Goal: Task Accomplishment & Management: Manage account settings

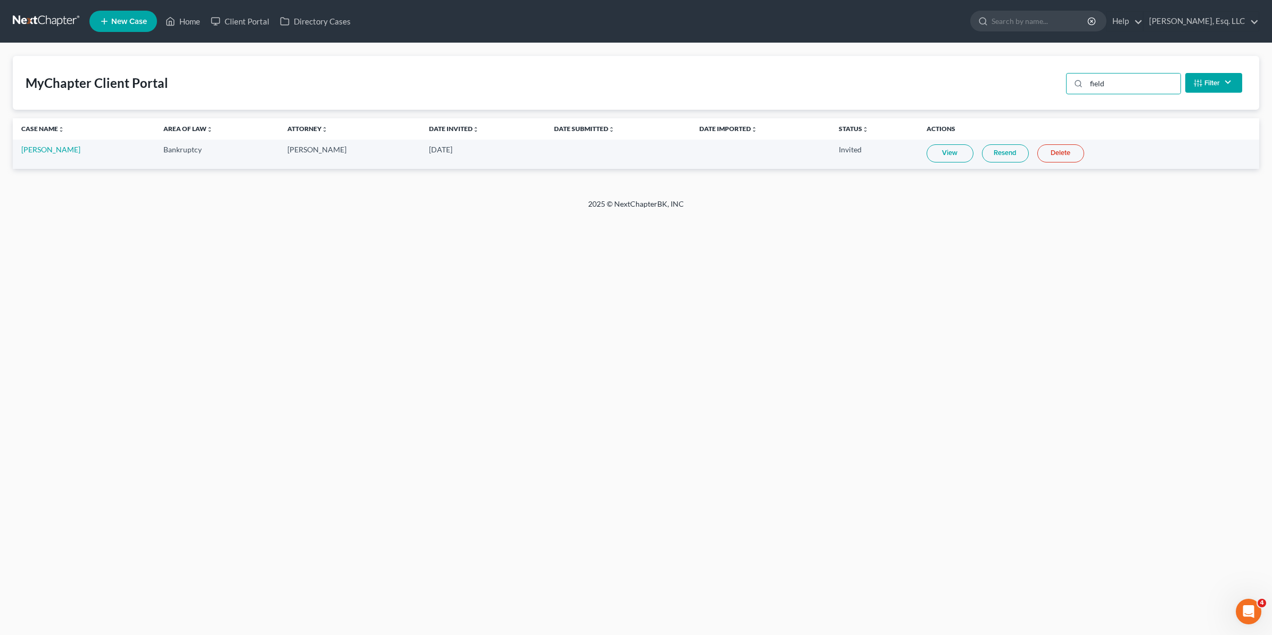
drag, startPoint x: 1157, startPoint y: 76, endPoint x: 955, endPoint y: 100, distance: 203.7
click at [955, 100] on div "MyChapter Client Portal field Filter Status Filter... Invited In Progress Ready…" at bounding box center [636, 83] width 1247 height 54
type input "glend"
click at [55, 149] on link "[PERSON_NAME]" at bounding box center [50, 149] width 59 height 9
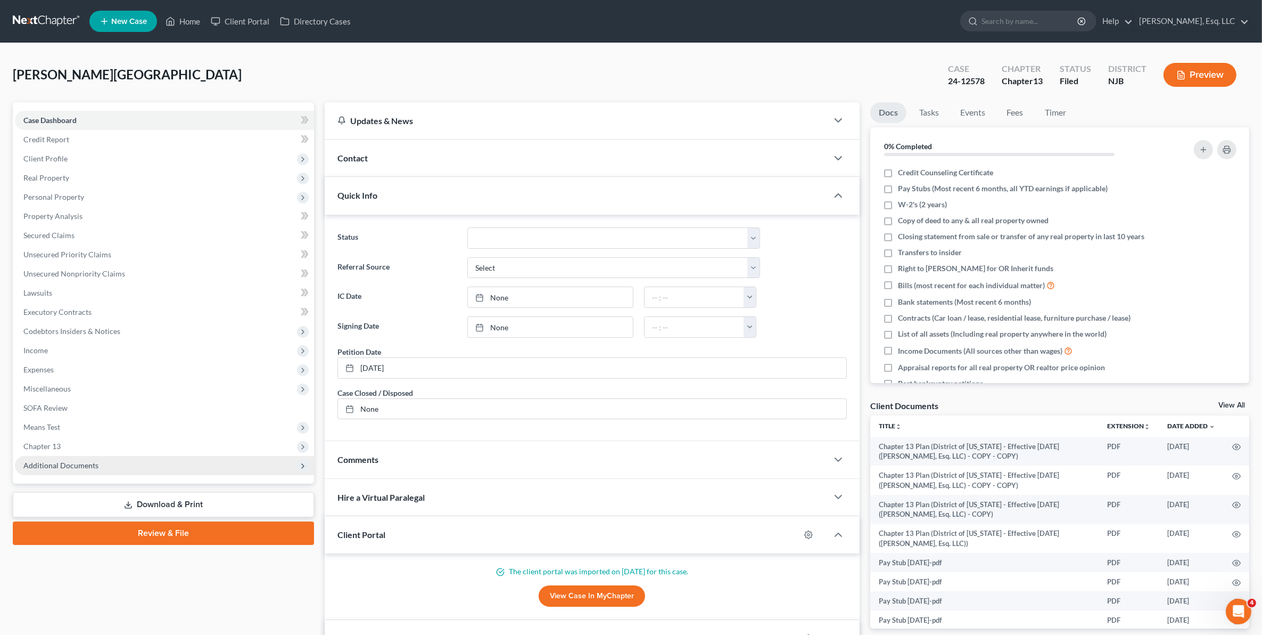
click at [44, 464] on span "Additional Documents" at bounding box center [60, 465] width 75 height 9
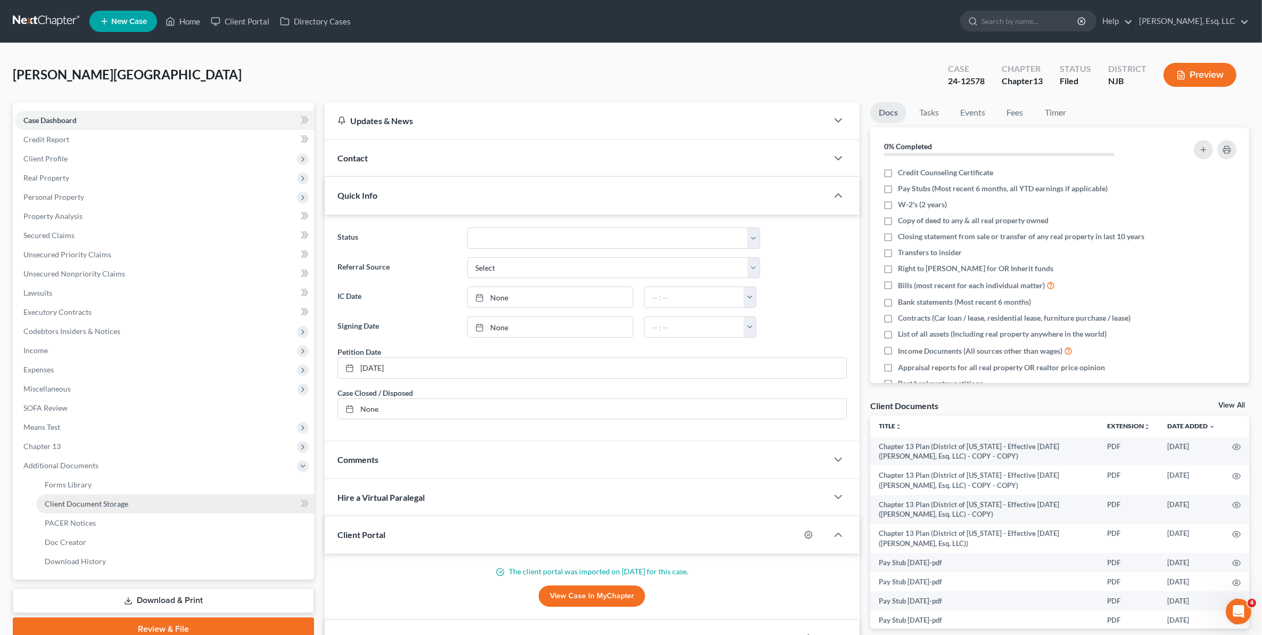
click at [70, 509] on link "Client Document Storage" at bounding box center [175, 503] width 278 height 19
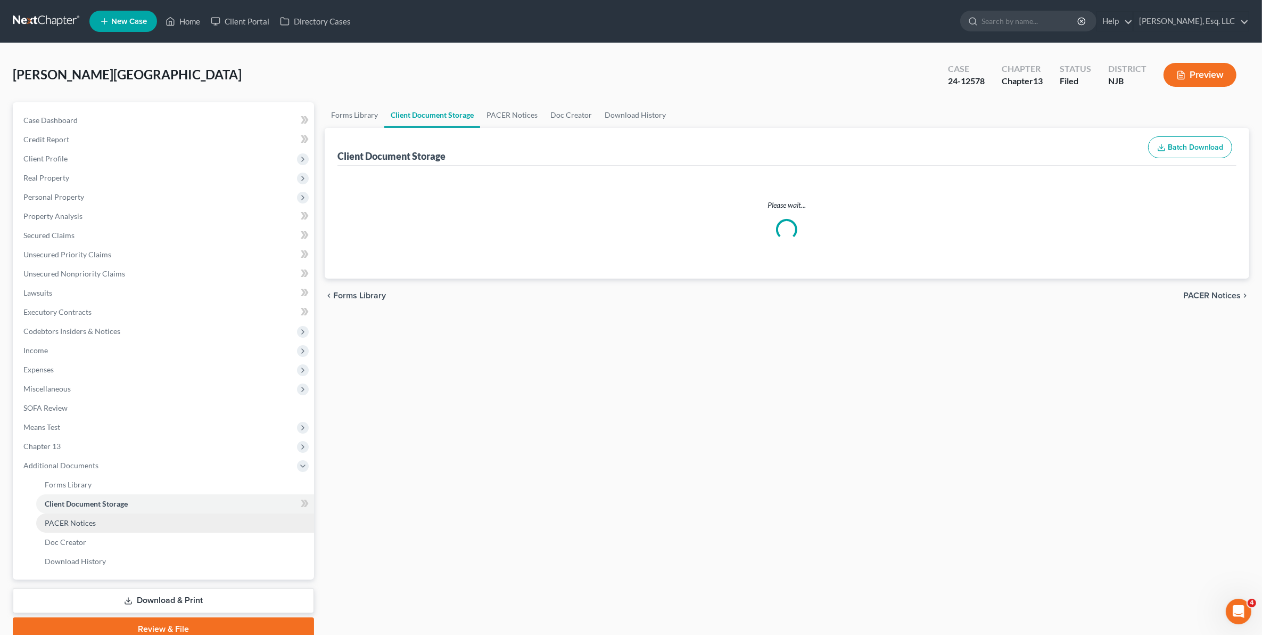
click at [70, 520] on span "PACER Notices" at bounding box center [70, 522] width 51 height 9
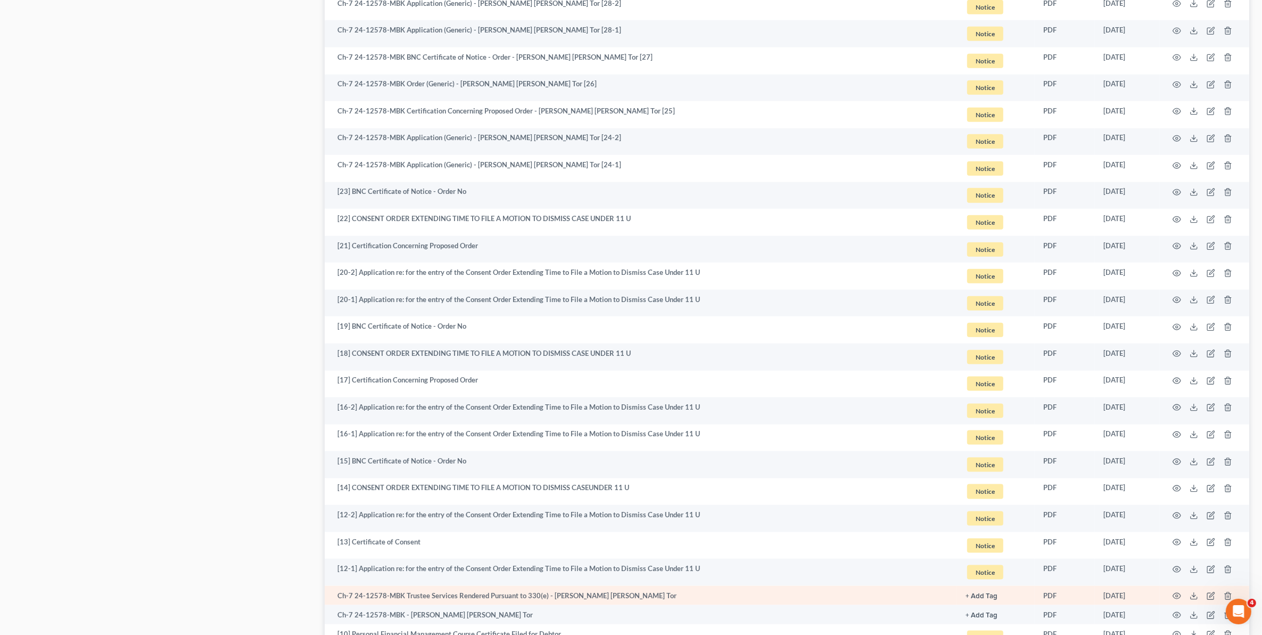
scroll to position [1702, 0]
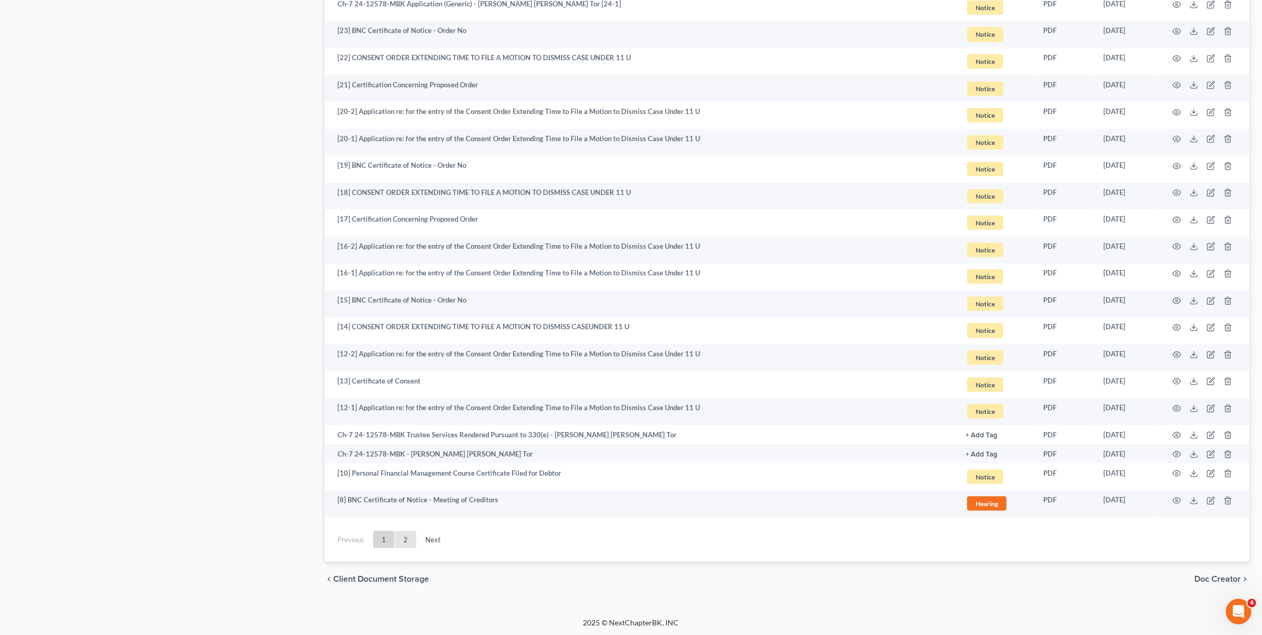
click at [405, 531] on link "2" at bounding box center [405, 539] width 21 height 17
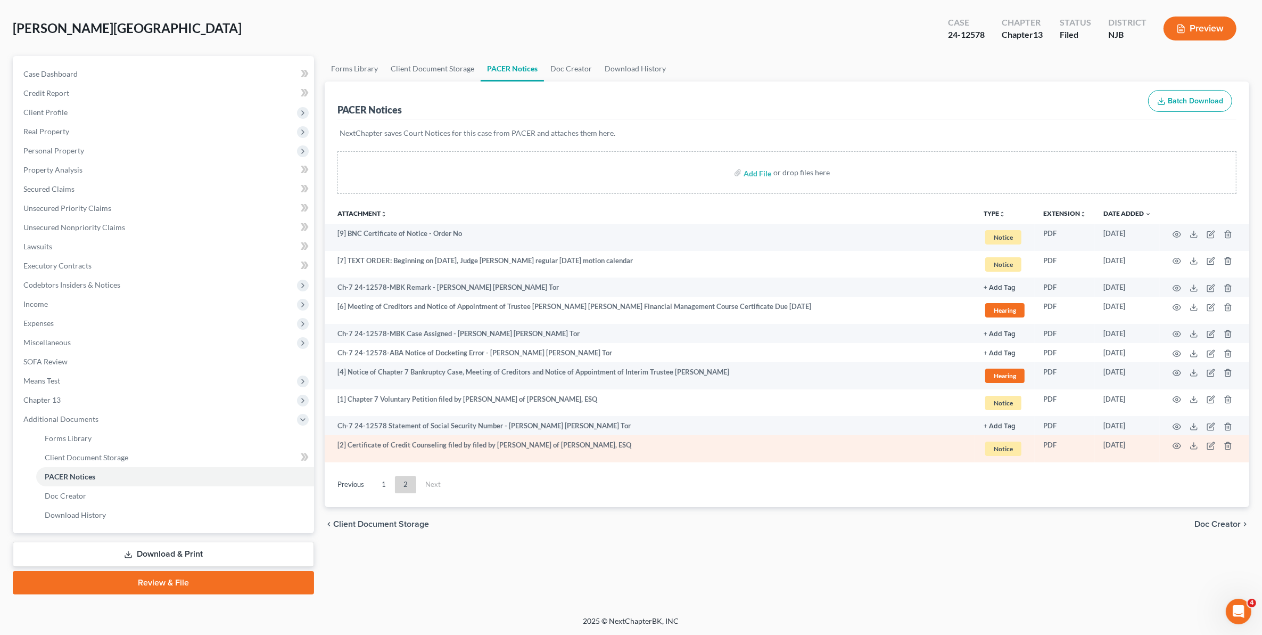
scroll to position [45, 0]
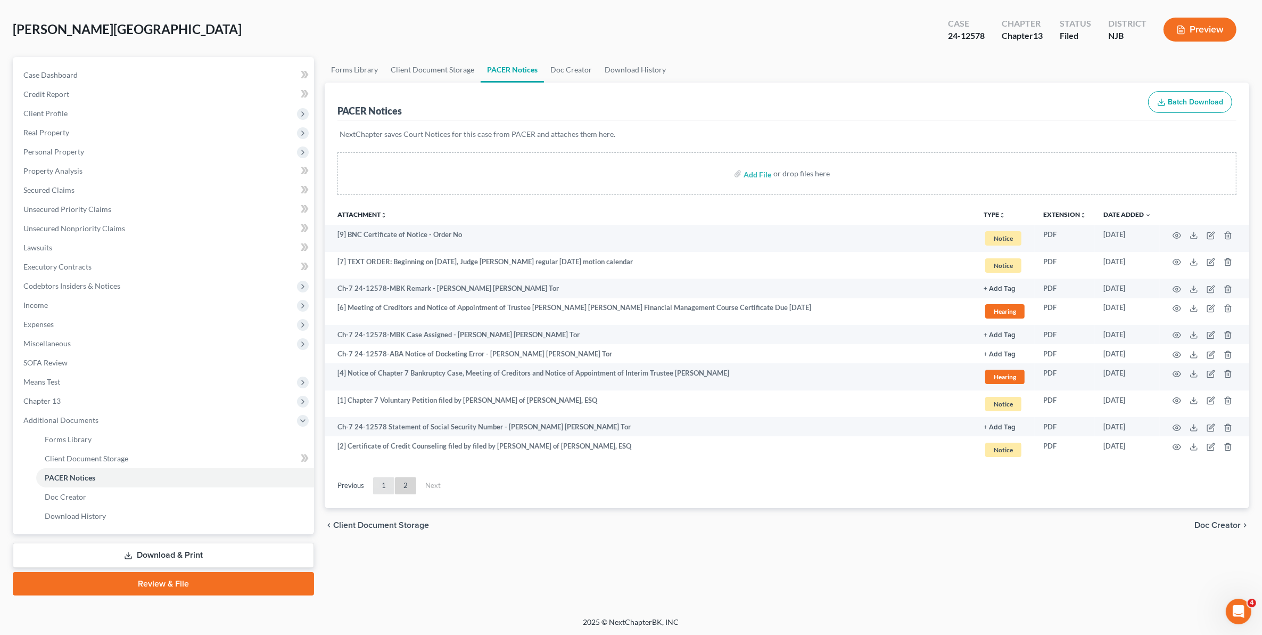
click at [379, 485] on link "1" at bounding box center [383, 485] width 21 height 17
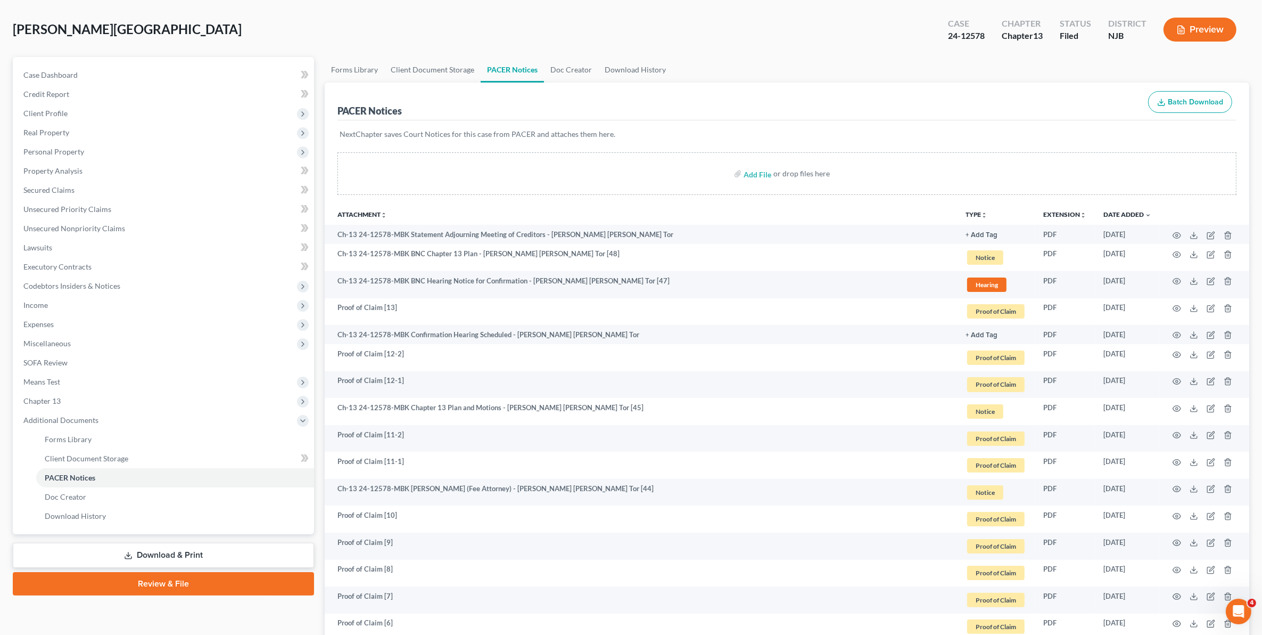
click at [381, 487] on td "Ch-13 24-12578-MBK [PERSON_NAME] (Fee Attorney) - [PERSON_NAME] [PERSON_NAME] T…" at bounding box center [641, 492] width 632 height 27
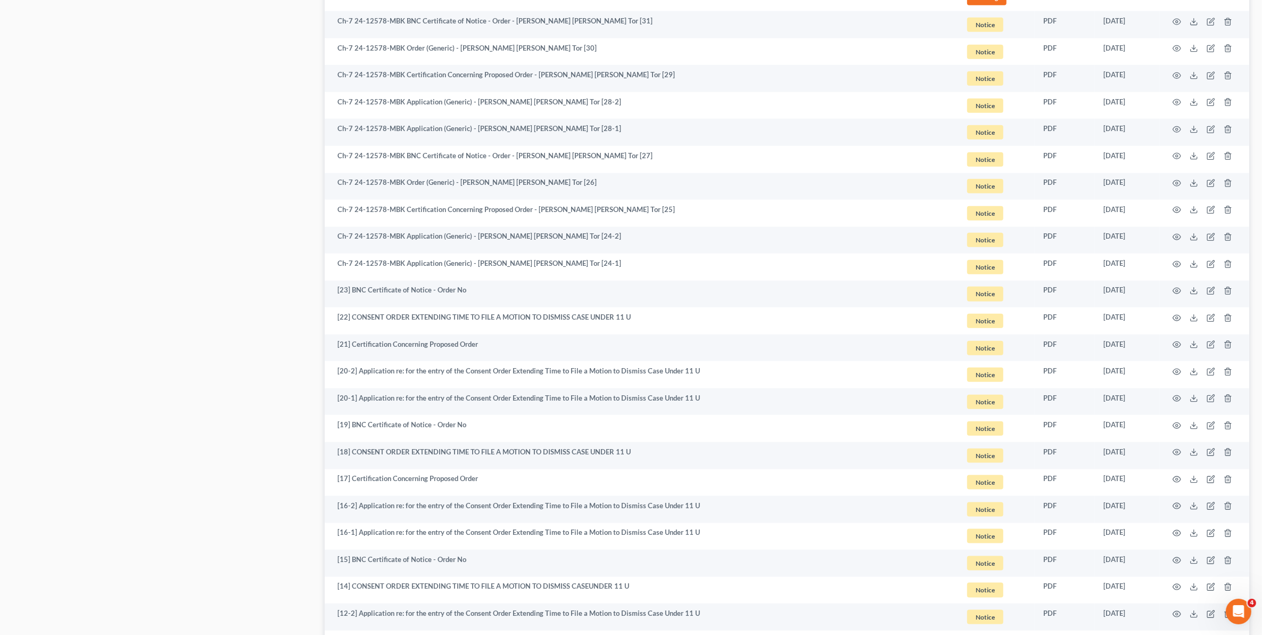
scroll to position [1702, 0]
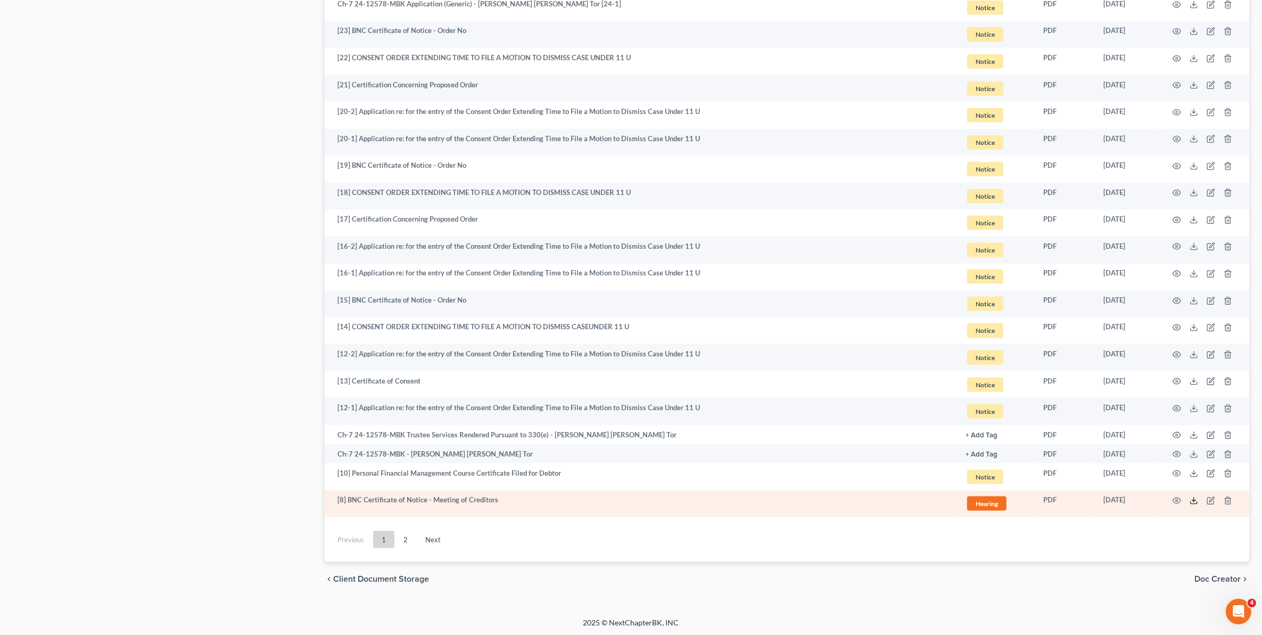
click at [1194, 499] on icon at bounding box center [1194, 500] width 9 height 9
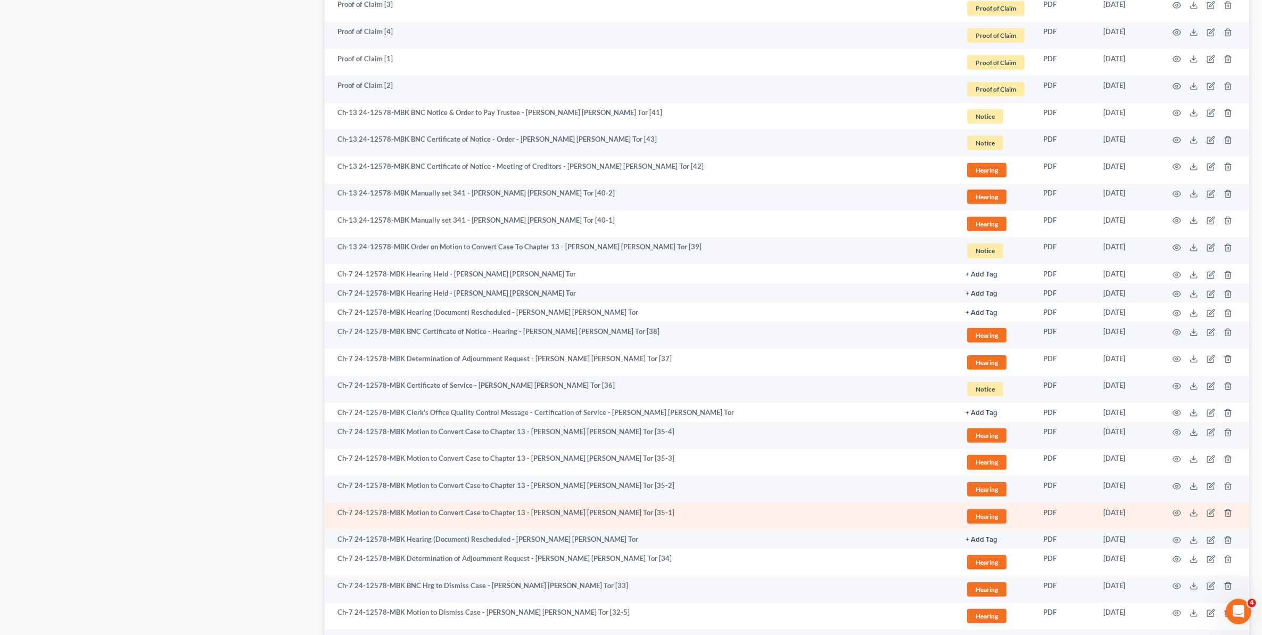
scroll to position [704, 0]
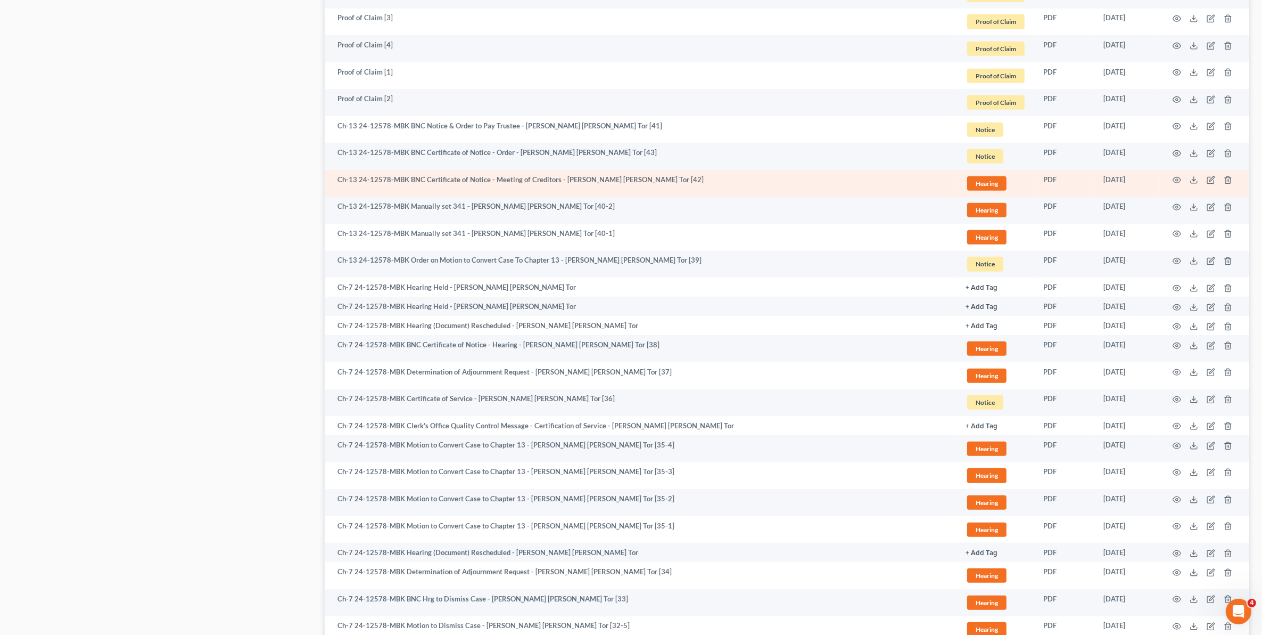
click at [1189, 181] on td at bounding box center [1204, 183] width 89 height 27
click at [1194, 179] on polyline at bounding box center [1195, 180] width 4 height 2
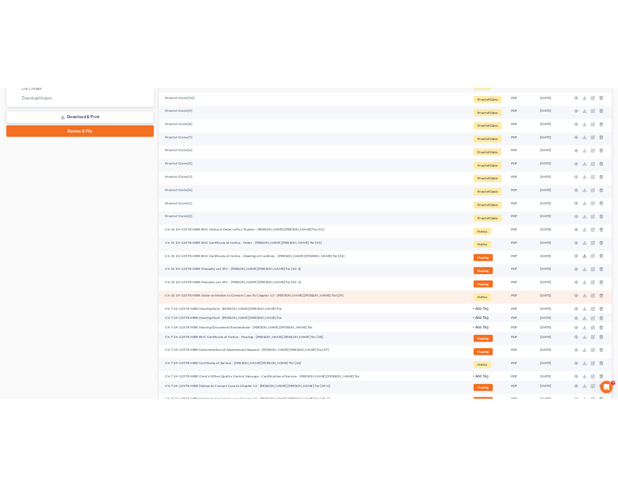
scroll to position [571, 0]
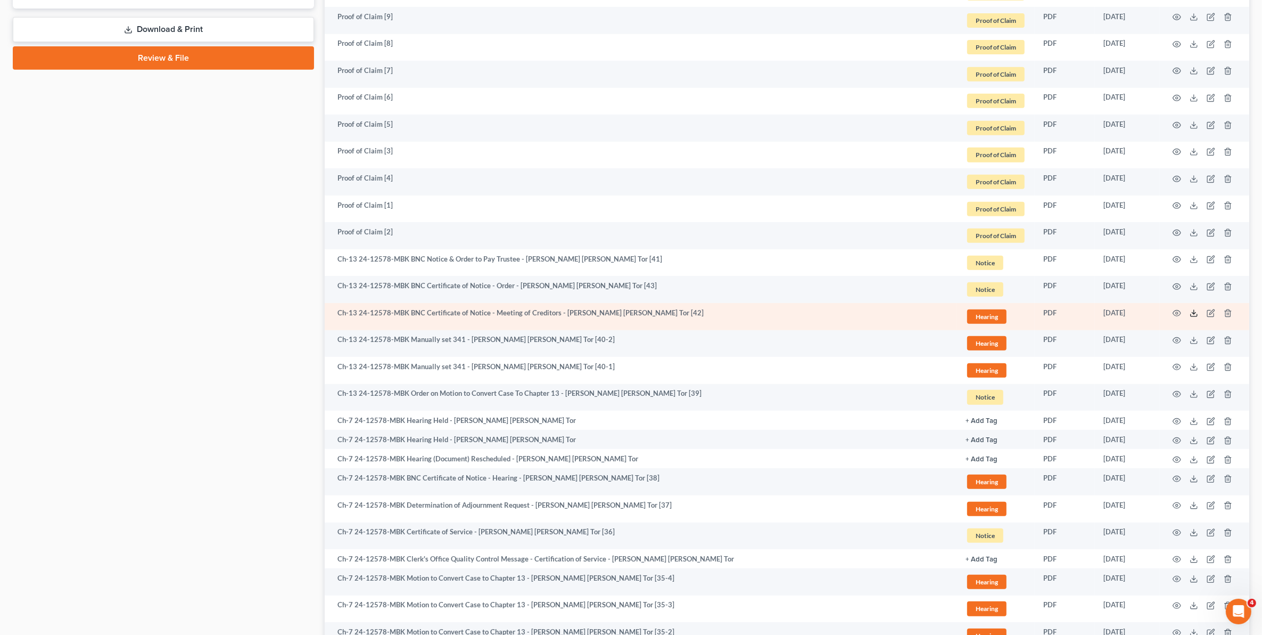
click at [1196, 312] on icon at bounding box center [1194, 313] width 9 height 9
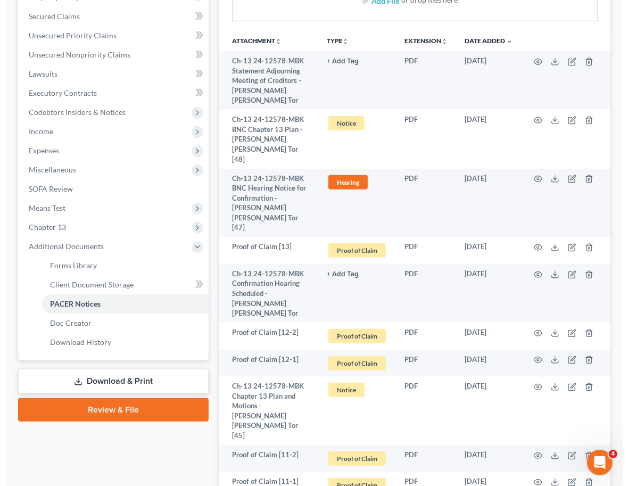
scroll to position [0, 0]
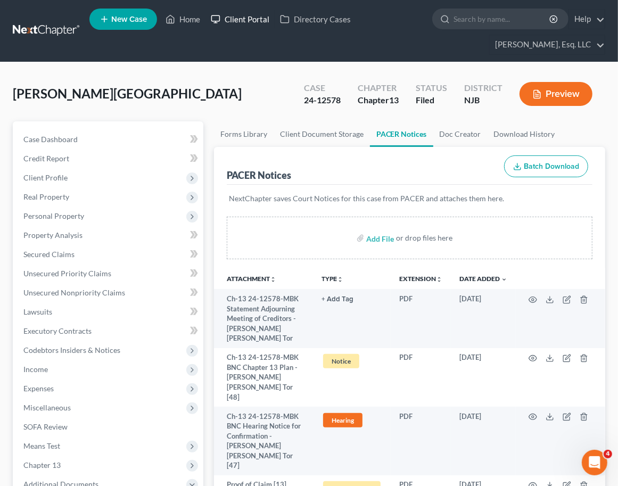
click at [239, 16] on link "Client Portal" at bounding box center [240, 19] width 69 height 19
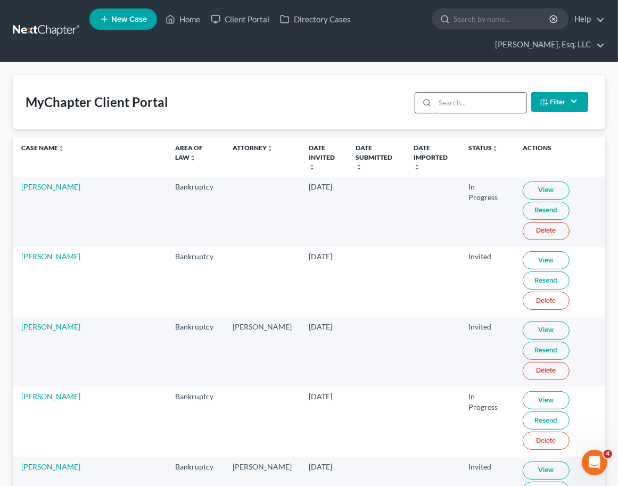
click at [480, 105] on input "search" at bounding box center [480, 103] width 91 height 20
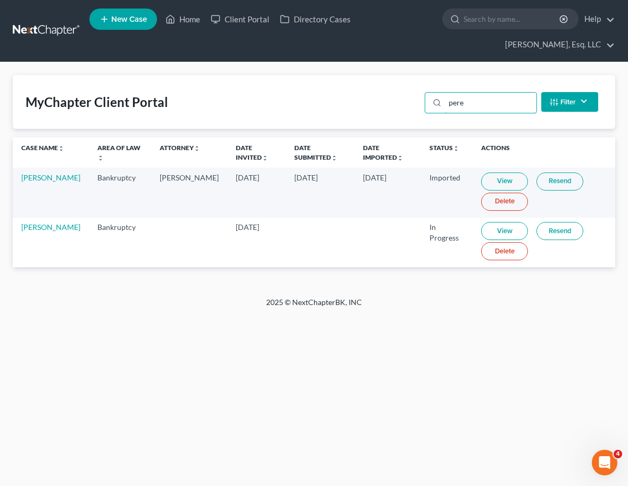
type input "pere"
click at [503, 179] on link "View" at bounding box center [504, 181] width 47 height 18
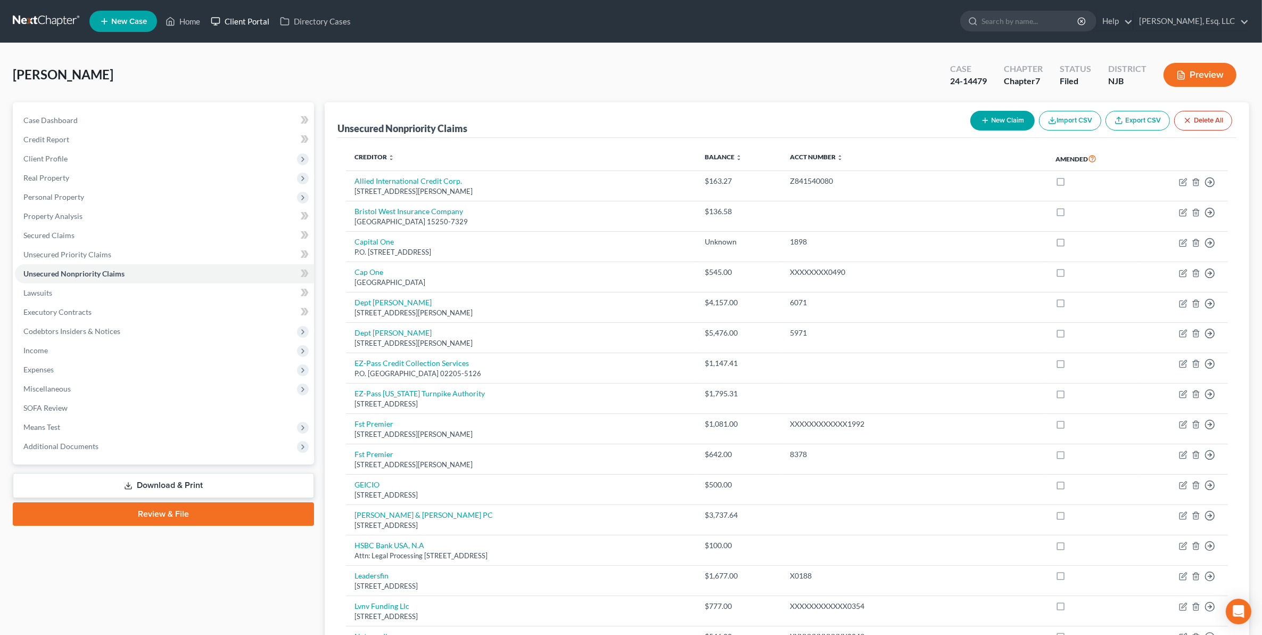
click at [242, 14] on link "Client Portal" at bounding box center [240, 21] width 69 height 19
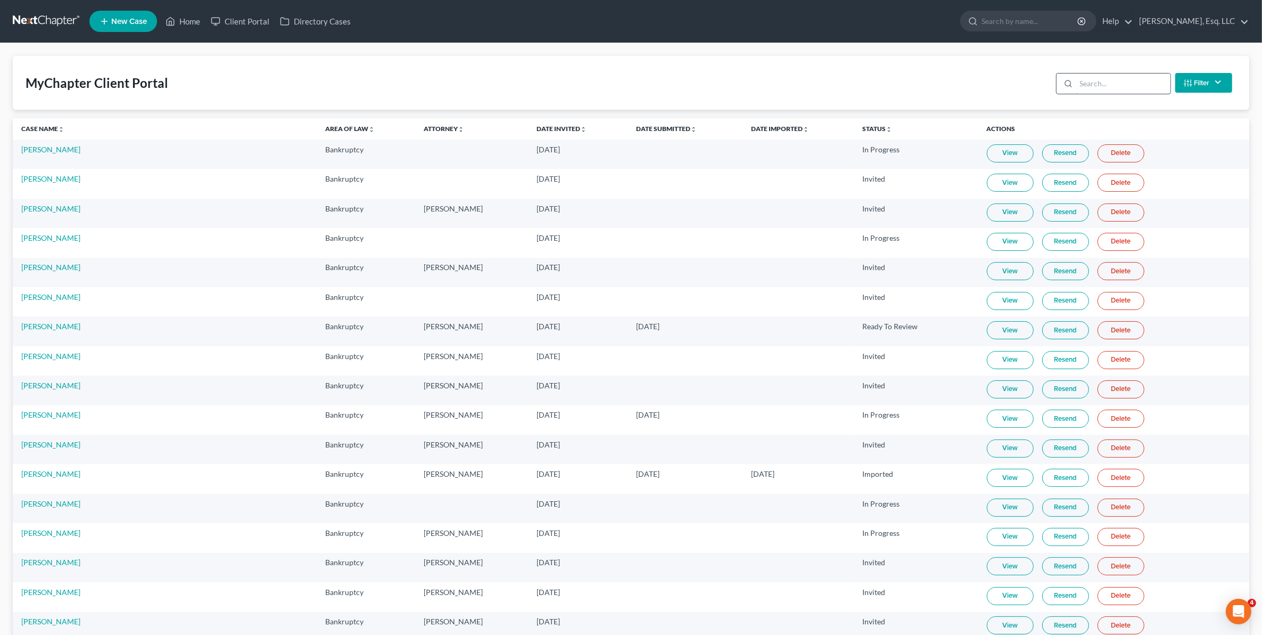
click at [1131, 81] on input "search" at bounding box center [1123, 83] width 94 height 20
click at [1130, 83] on input "search" at bounding box center [1123, 83] width 94 height 20
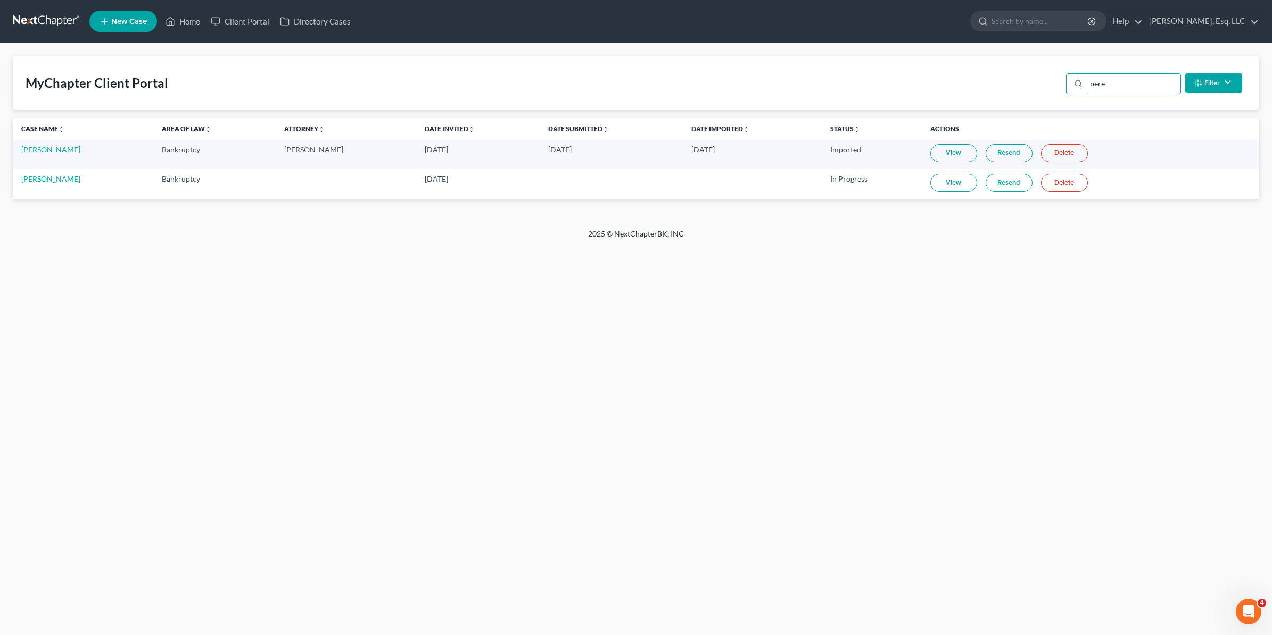
type input "pere"
click at [1016, 149] on link "Resend" at bounding box center [1009, 153] width 47 height 18
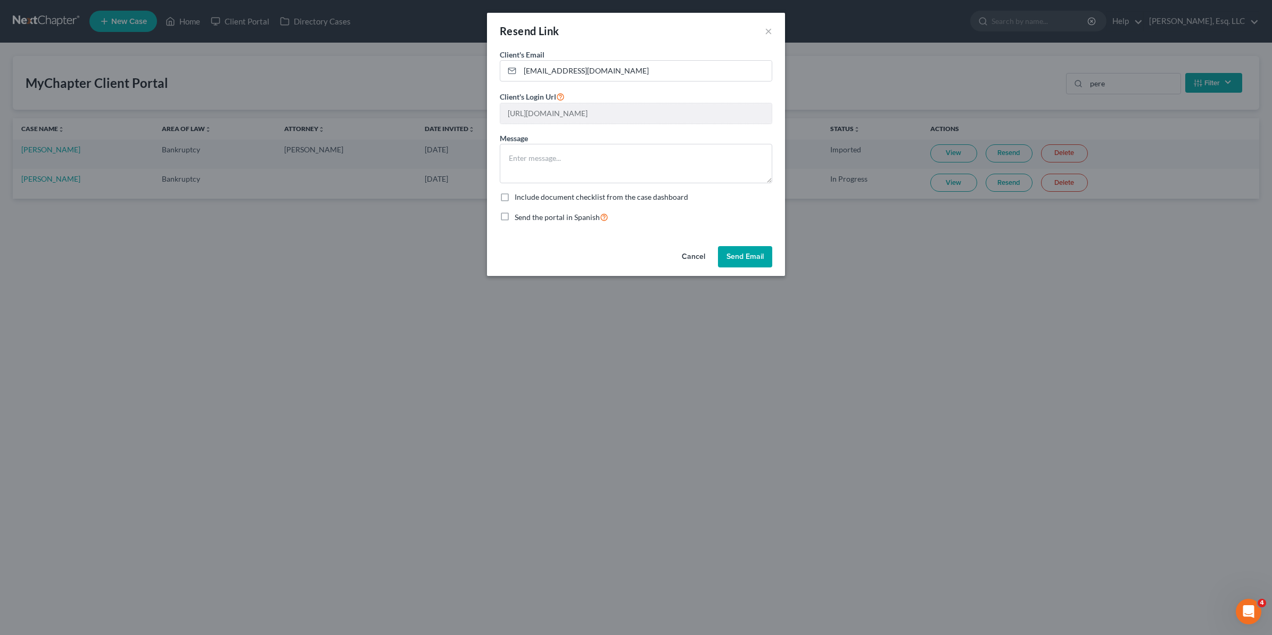
click at [739, 262] on button "Send Email" at bounding box center [745, 256] width 54 height 21
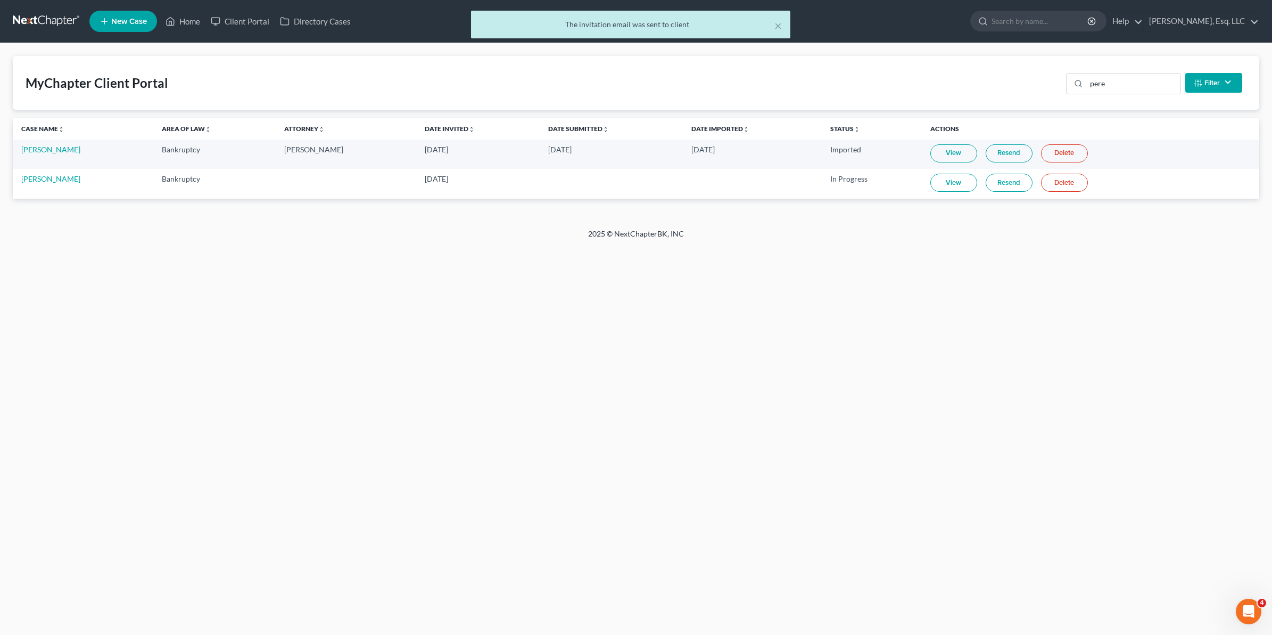
click at [1023, 145] on link "Resend" at bounding box center [1009, 153] width 47 height 18
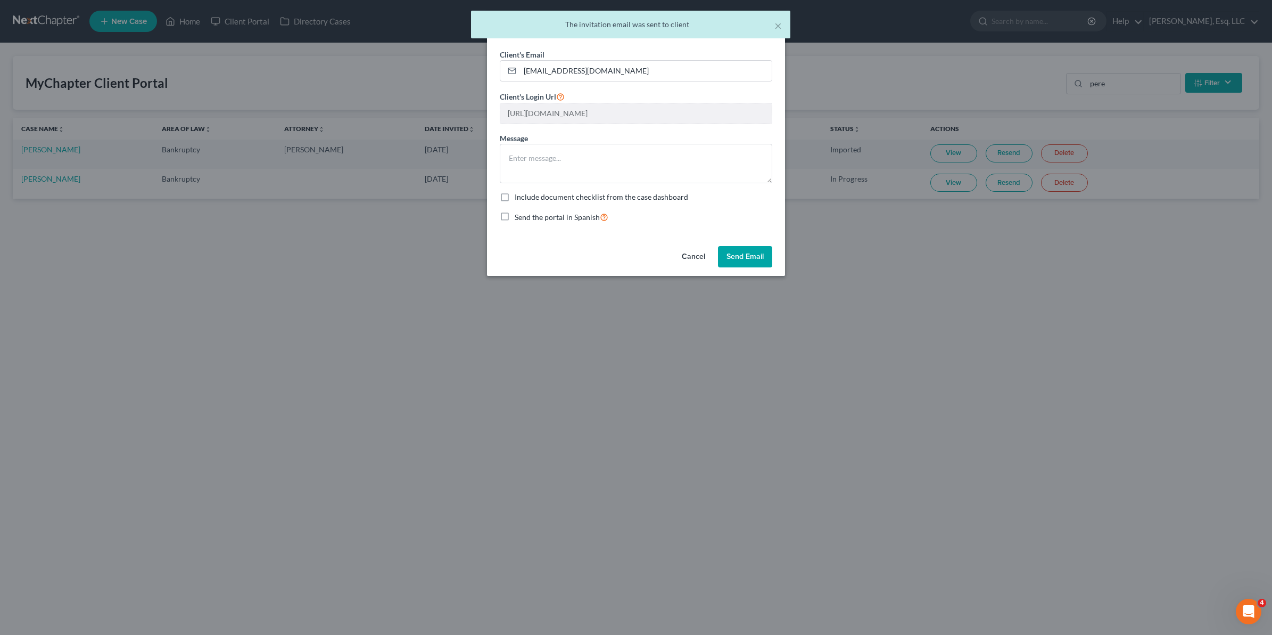
click at [755, 252] on button "Send Email" at bounding box center [745, 256] width 54 height 21
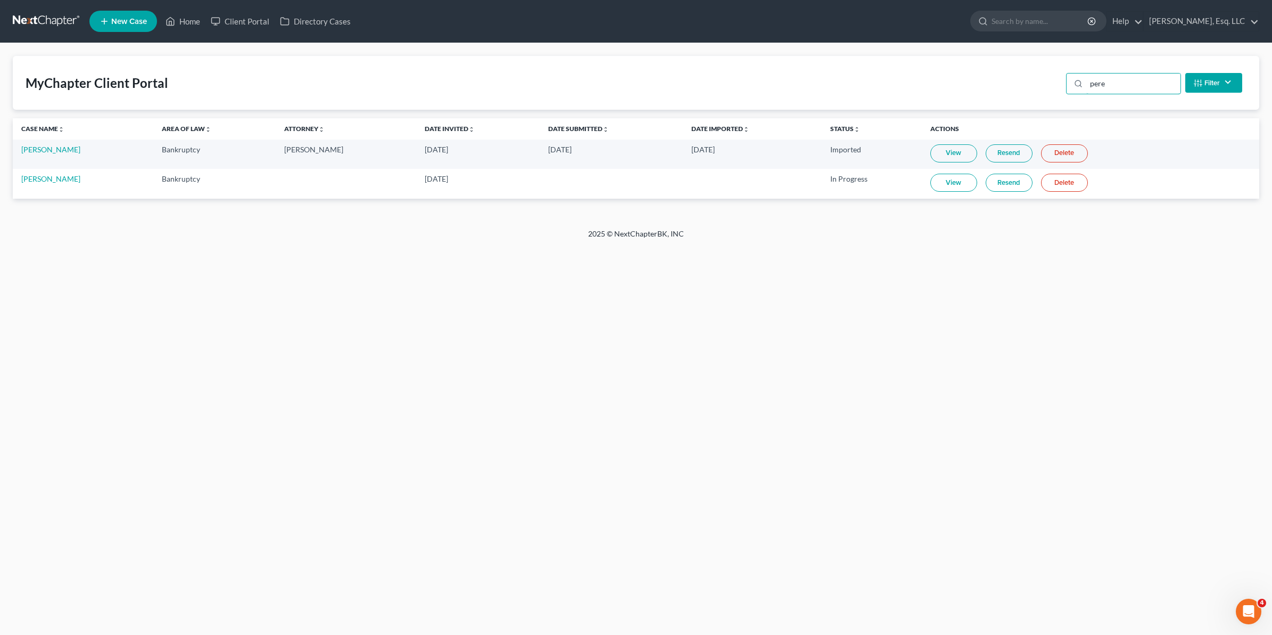
drag, startPoint x: 1103, startPoint y: 80, endPoint x: 1040, endPoint y: 89, distance: 63.9
click at [1040, 89] on div "MyChapter Client Portal pere Filter Status Filter... Invited In Progress Ready …" at bounding box center [636, 83] width 1247 height 54
type input "valla"
click at [52, 147] on link "[PERSON_NAME]" at bounding box center [50, 149] width 59 height 9
select select "6"
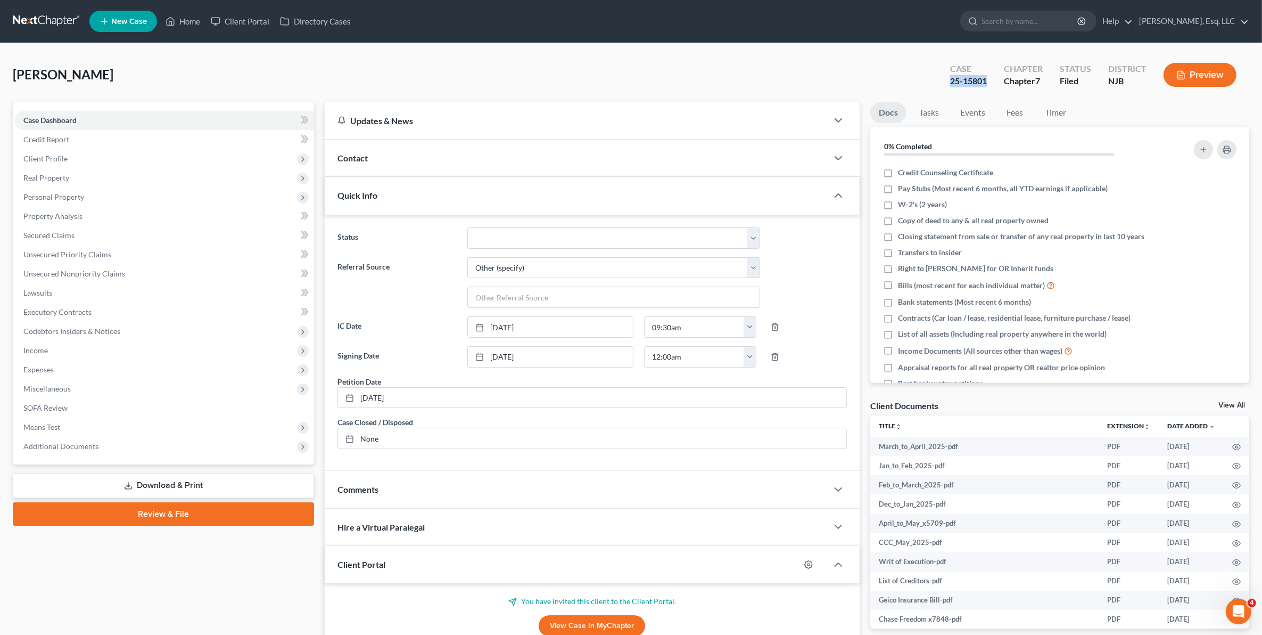
drag, startPoint x: 941, startPoint y: 81, endPoint x: 991, endPoint y: 84, distance: 50.6
click at [991, 84] on div "Case 25-15801 Chapter Chapter 7 Status Filed District NJB Preview" at bounding box center [1094, 75] width 312 height 38
copy div "25-15801"
click at [60, 350] on span "Income" at bounding box center [164, 350] width 299 height 19
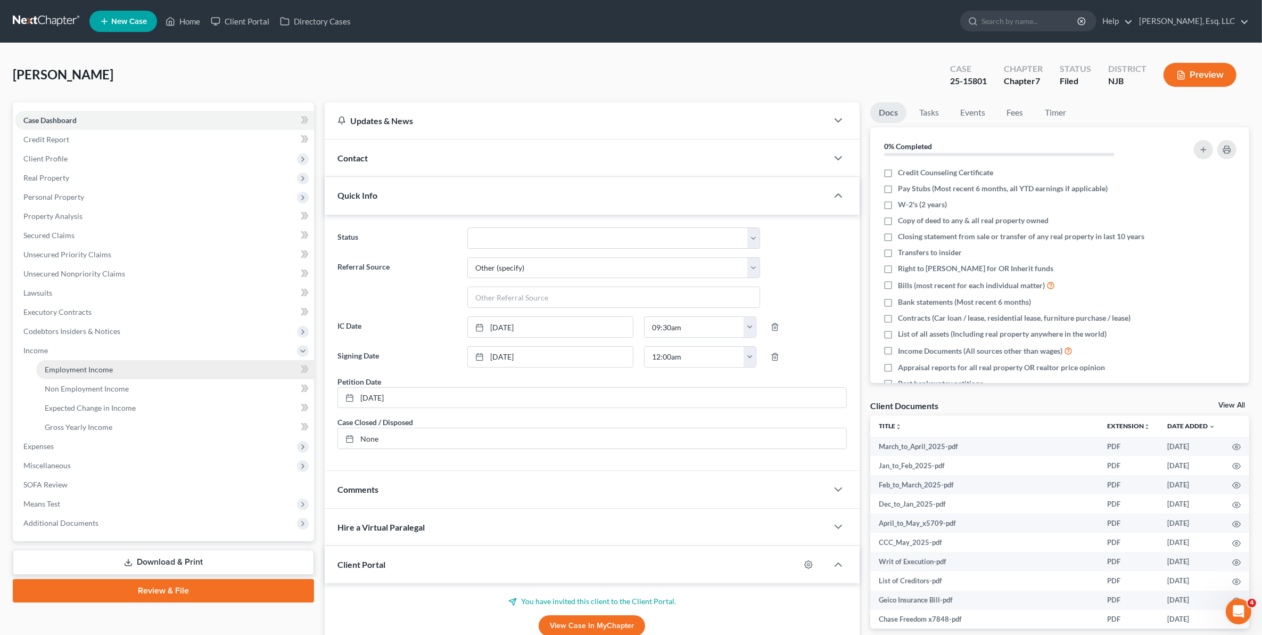
click at [72, 366] on span "Employment Income" at bounding box center [79, 369] width 68 height 9
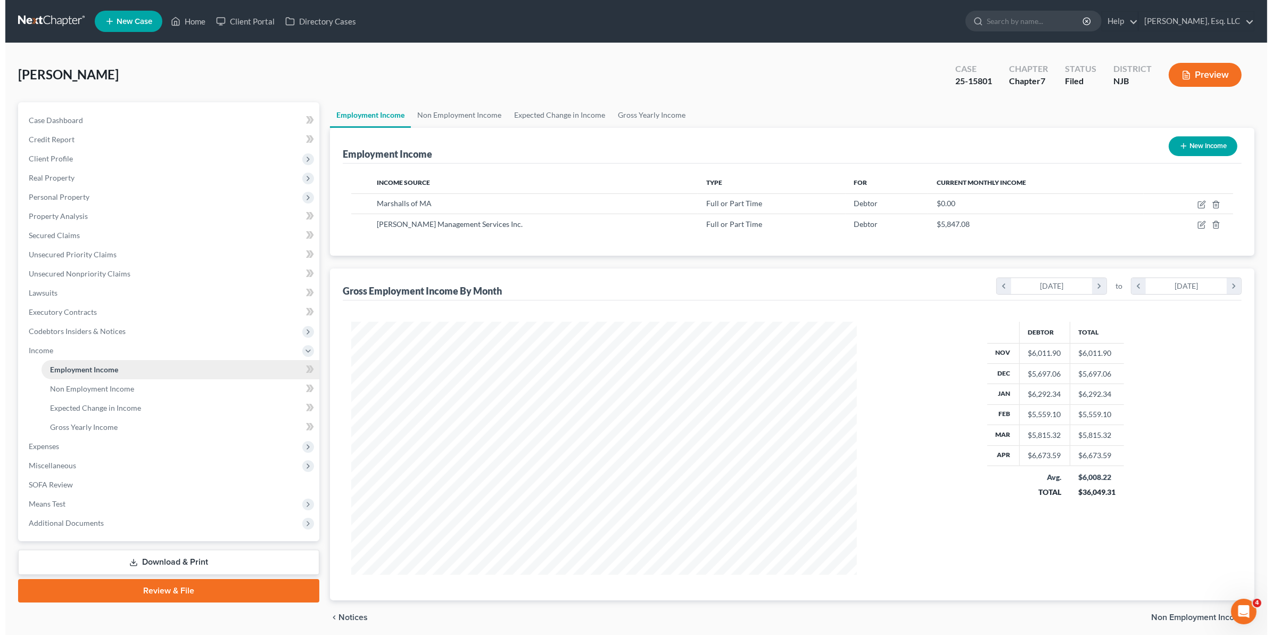
scroll to position [253, 527]
drag, startPoint x: 1193, startPoint y: 222, endPoint x: 1169, endPoint y: 260, distance: 44.5
click at [1191, 222] on td at bounding box center [1183, 224] width 89 height 20
click at [1198, 219] on td at bounding box center [1183, 224] width 89 height 20
click at [1195, 226] on icon "button" at bounding box center [1197, 224] width 9 height 9
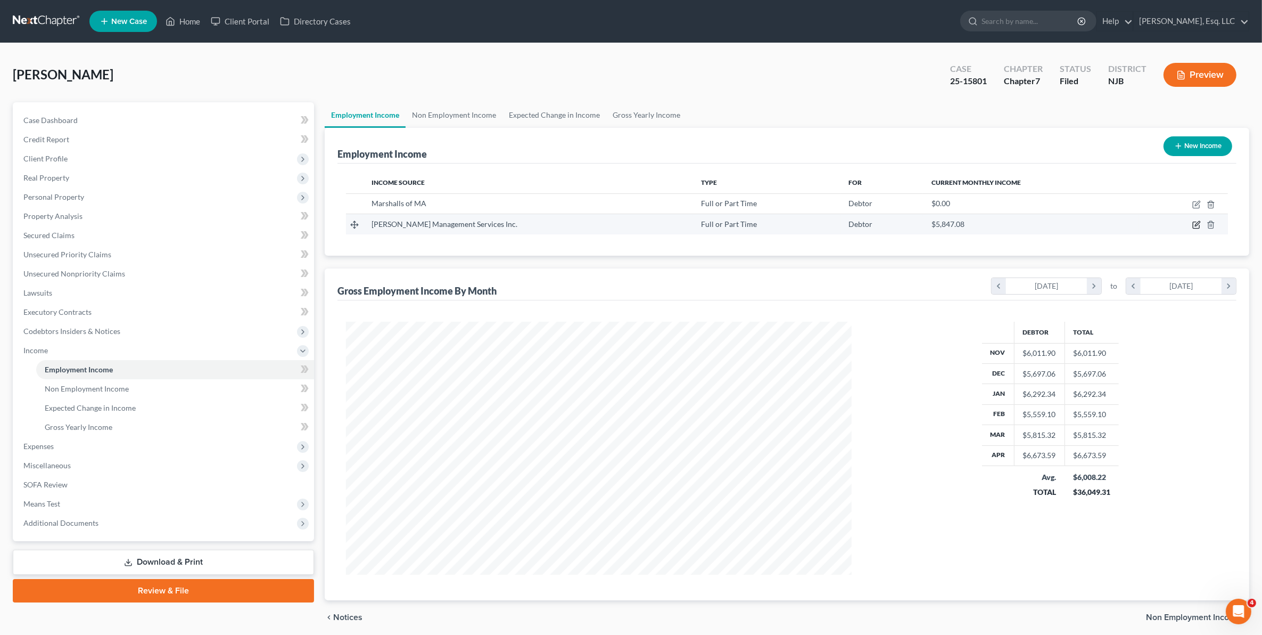
select select "0"
select select "33"
select select "3"
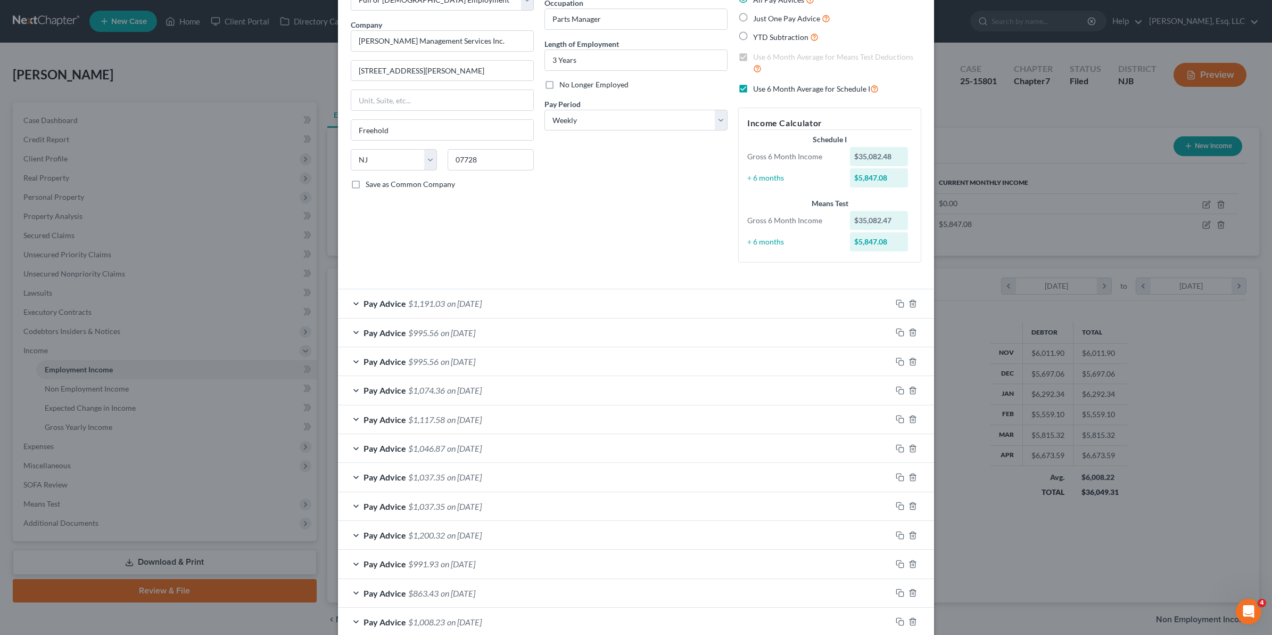
scroll to position [44, 0]
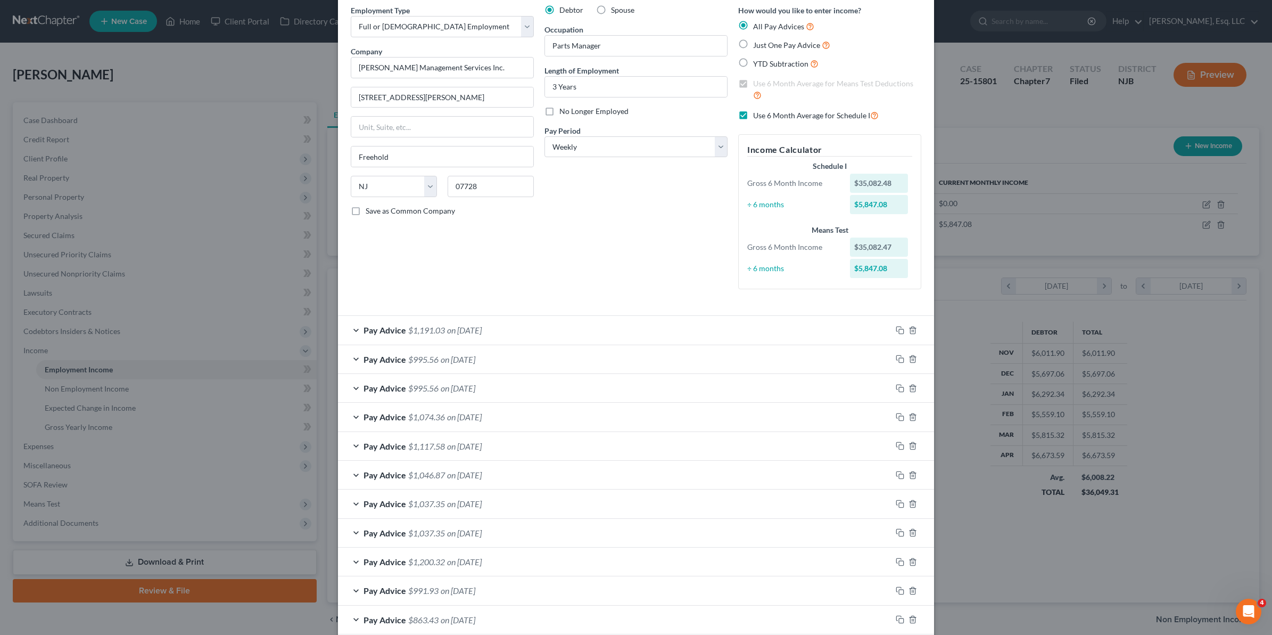
click at [753, 116] on label "Use 6 Month Average for Schedule I" at bounding box center [816, 115] width 126 height 12
click at [758, 116] on input "Use 6 Month Average for Schedule I" at bounding box center [761, 112] width 7 height 7
checkbox input "false"
click at [753, 84] on label "Use 6 Month Average for Means Test Deductions" at bounding box center [837, 89] width 168 height 23
click at [758, 84] on input "Use 6 Month Average for Means Test Deductions" at bounding box center [761, 81] width 7 height 7
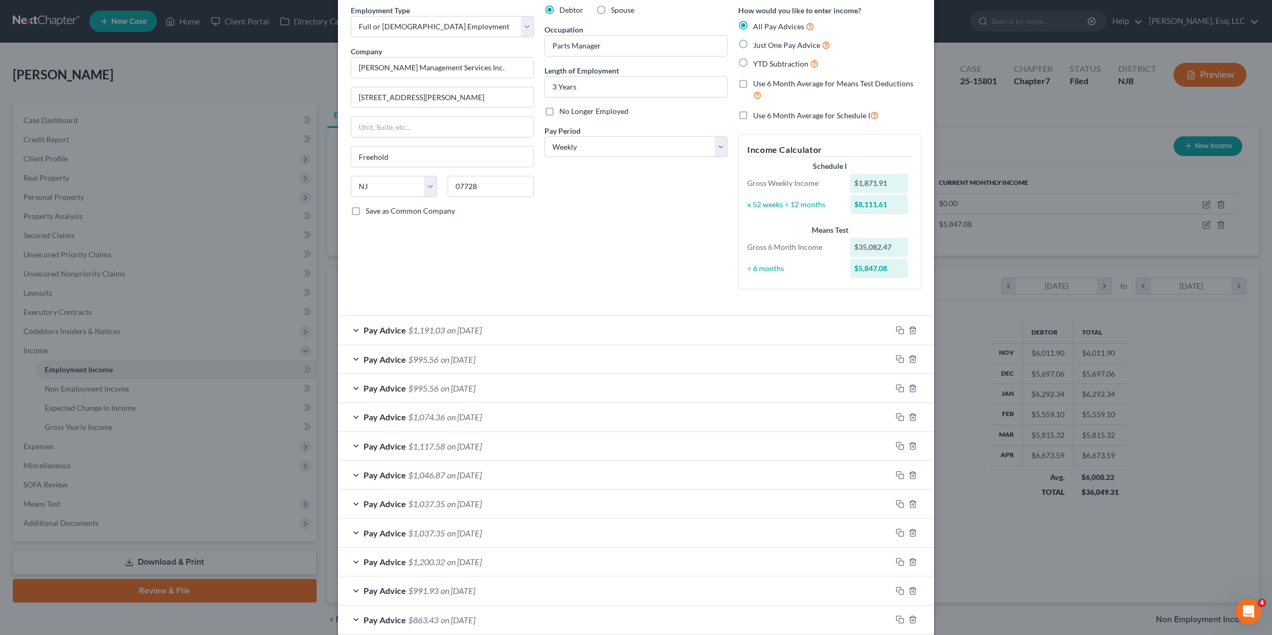
click at [753, 81] on label "Use 6 Month Average for Means Test Deductions" at bounding box center [837, 89] width 168 height 23
click at [758, 81] on input "Use 6 Month Average for Means Test Deductions" at bounding box center [761, 81] width 7 height 7
checkbox input "true"
click at [753, 114] on label "Use 6 Month Average for Schedule I" at bounding box center [816, 115] width 126 height 12
click at [758, 114] on input "Use 6 Month Average for Schedule I" at bounding box center [761, 112] width 7 height 7
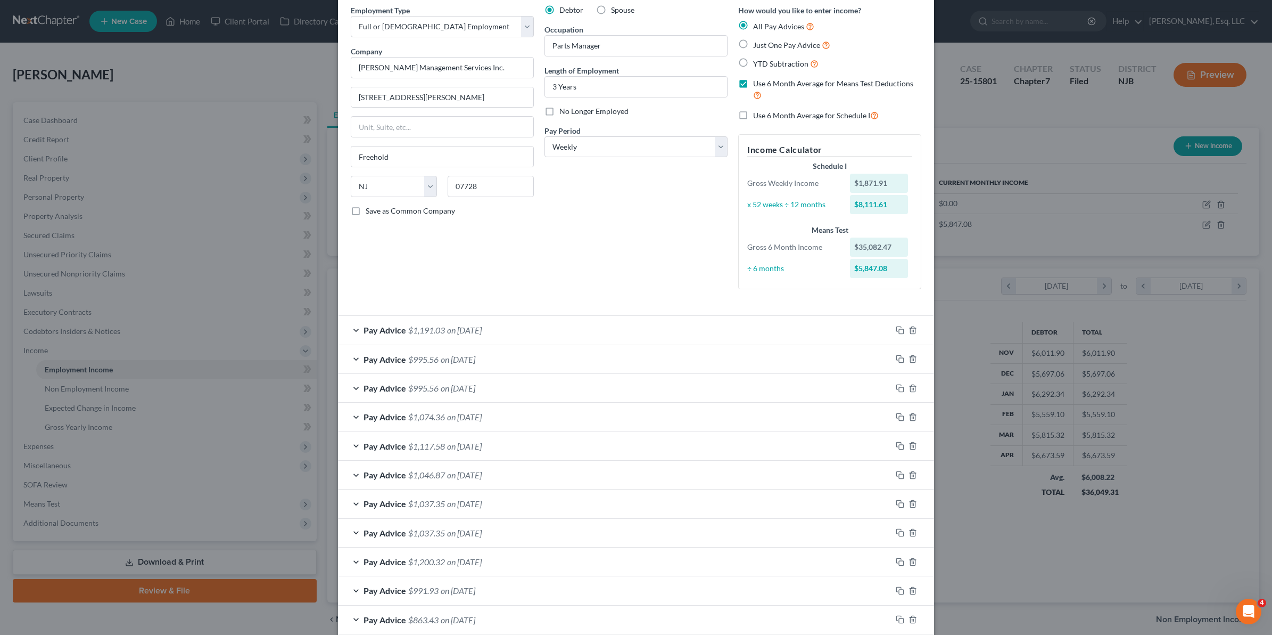
checkbox input "true"
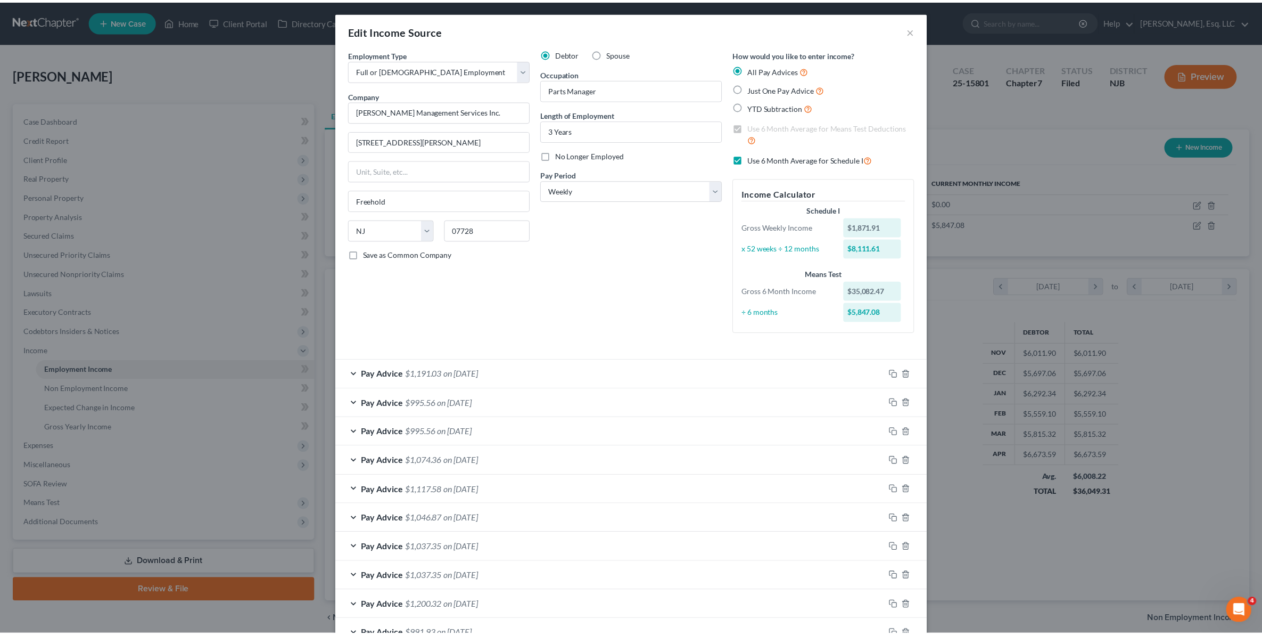
scroll to position [0, 0]
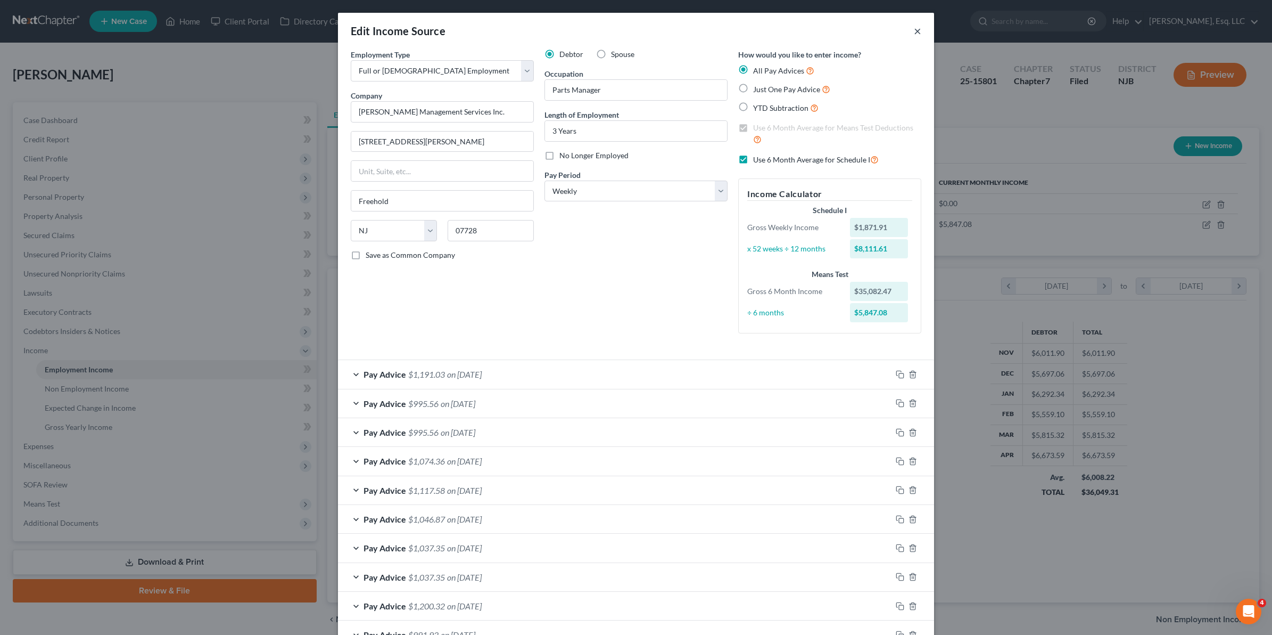
drag, startPoint x: 909, startPoint y: 28, endPoint x: 901, endPoint y: 34, distance: 9.6
click at [903, 29] on div "Edit Income Source ×" at bounding box center [636, 31] width 596 height 36
click at [914, 30] on button "×" at bounding box center [917, 30] width 7 height 13
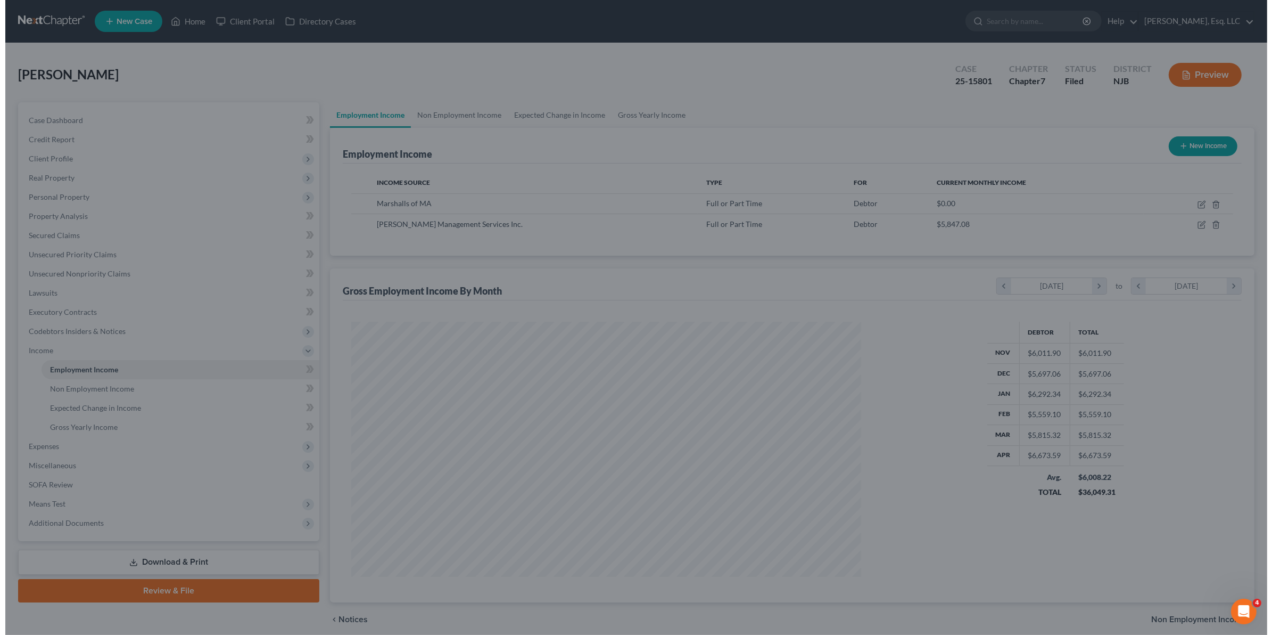
scroll to position [532140, 531866]
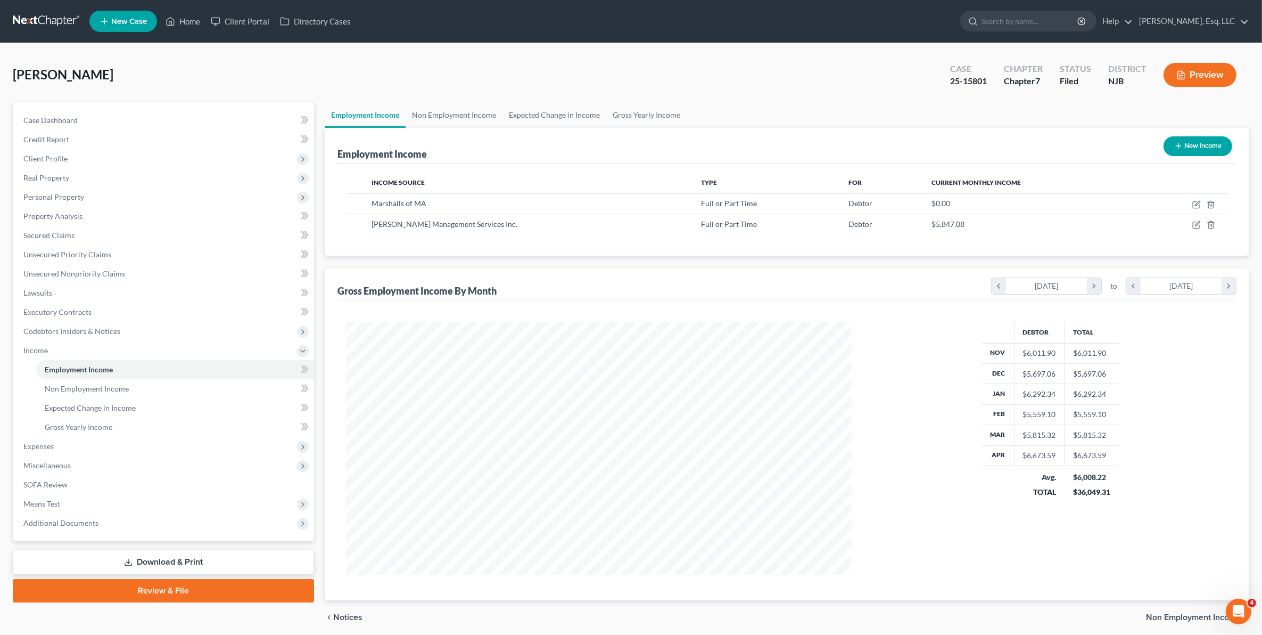
click at [244, 31] on ul "New Case Home Client Portal Directory Cases - No Result - See all results Or Pr…" at bounding box center [669, 21] width 1160 height 28
click at [253, 23] on link "Client Portal" at bounding box center [240, 21] width 69 height 19
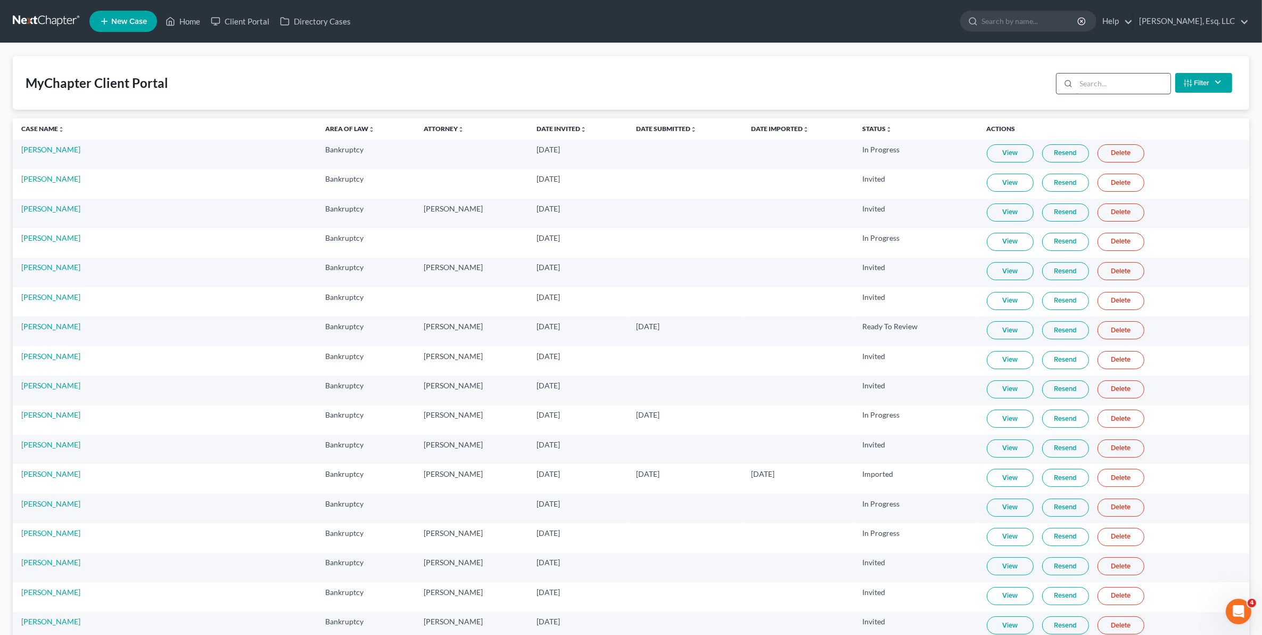
click at [1145, 84] on input "search" at bounding box center [1123, 83] width 94 height 20
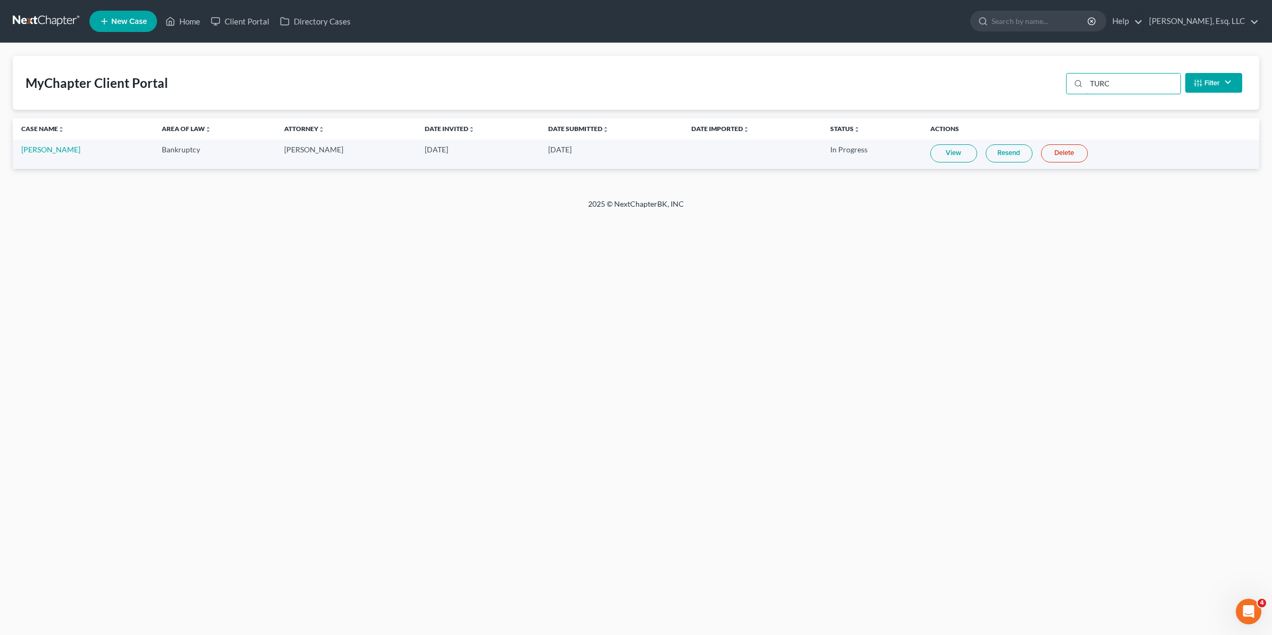
type input "TURC"
click at [922, 143] on td "View Resend Delete" at bounding box center [1091, 153] width 338 height 29
click at [931, 150] on link "View" at bounding box center [954, 153] width 47 height 18
